Goal: Task Accomplishment & Management: Use online tool/utility

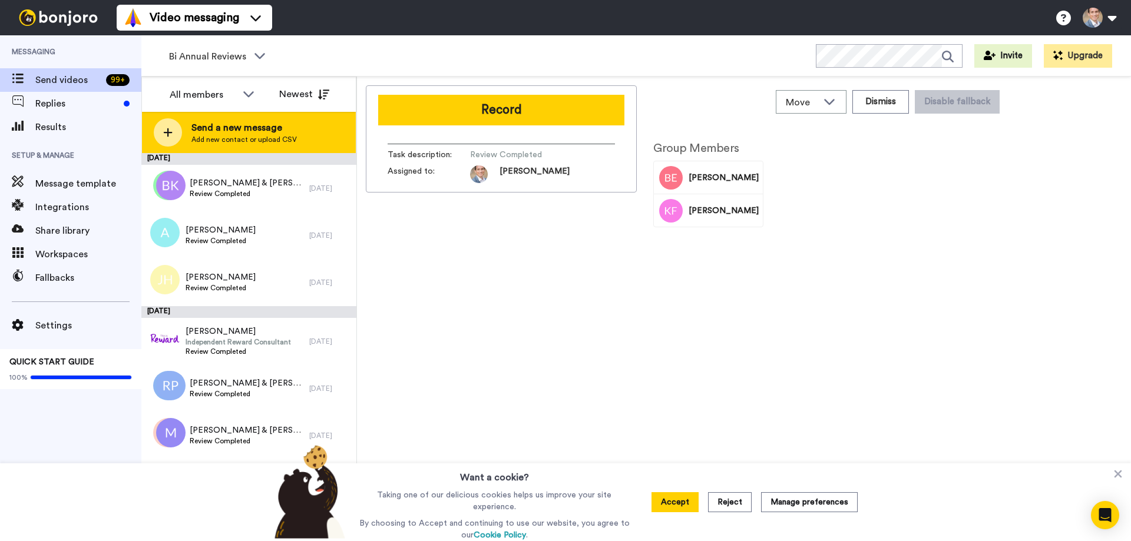
click at [160, 134] on div at bounding box center [168, 132] width 28 height 28
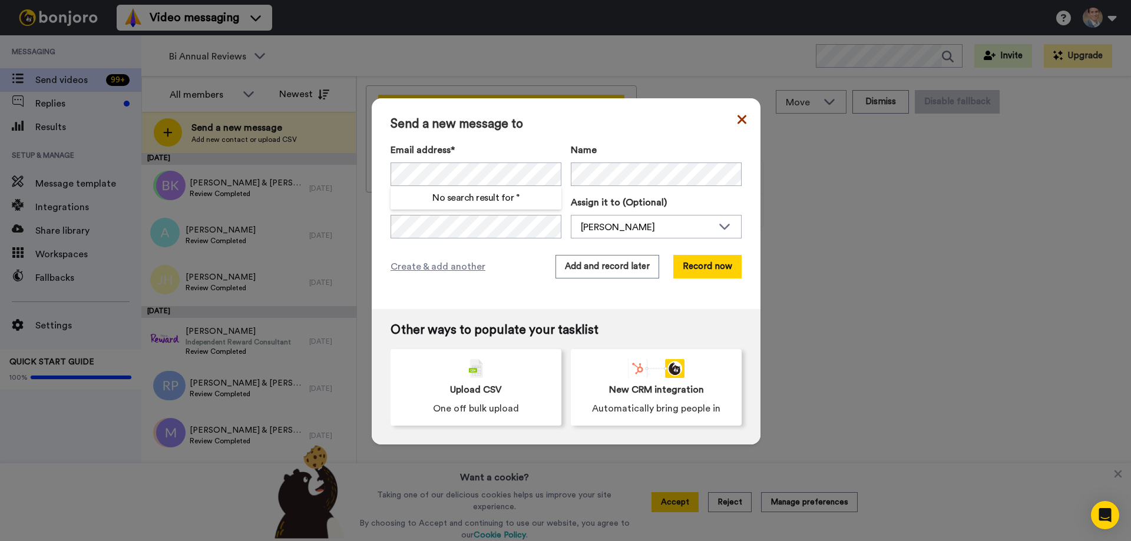
click at [740, 119] on icon at bounding box center [741, 119] width 9 height 14
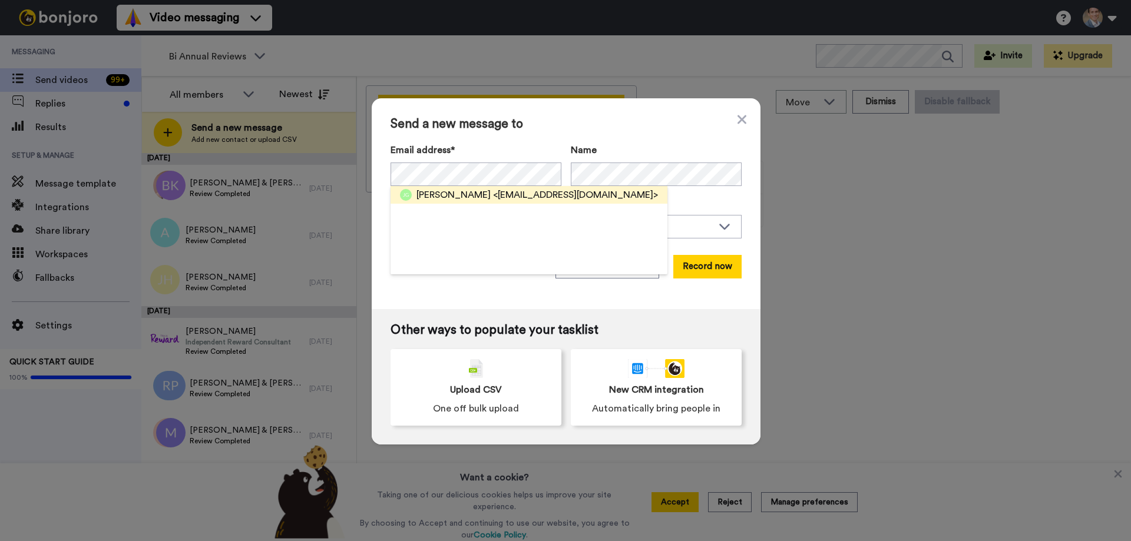
click at [443, 189] on span "[PERSON_NAME]" at bounding box center [453, 195] width 74 height 14
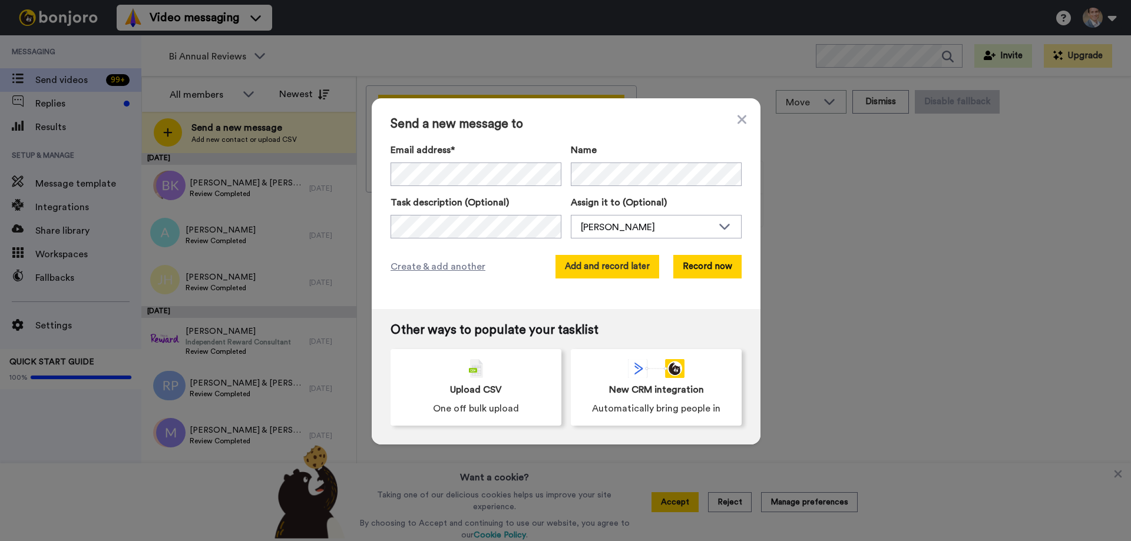
click at [643, 267] on button "Add and record later" at bounding box center [607, 267] width 104 height 24
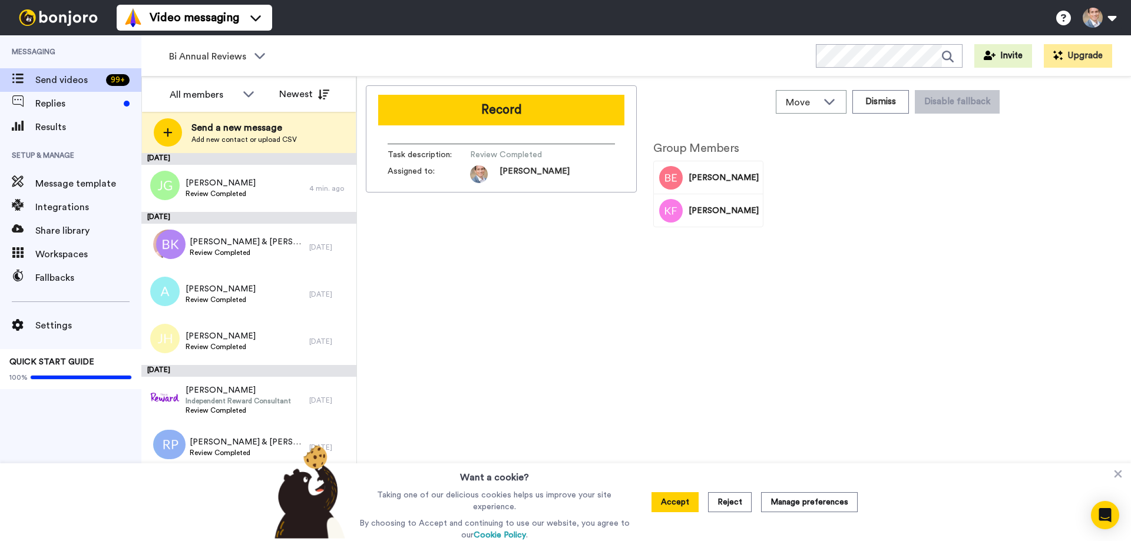
click at [264, 135] on span "Add new contact or upload CSV" at bounding box center [243, 139] width 105 height 9
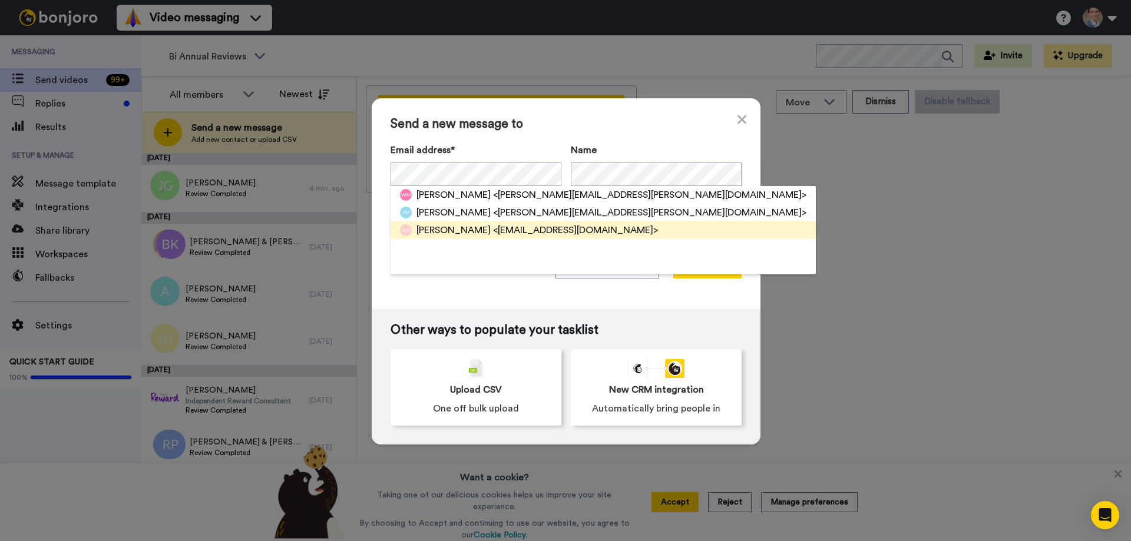
click at [448, 226] on span "[PERSON_NAME]" at bounding box center [453, 230] width 74 height 14
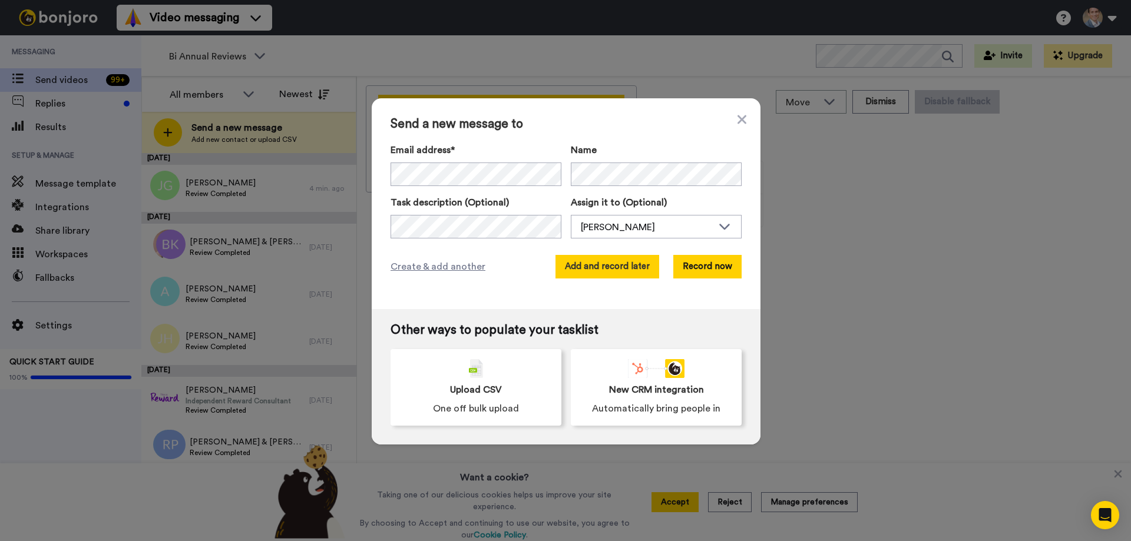
click at [592, 270] on button "Add and record later" at bounding box center [607, 267] width 104 height 24
